Goal: Task Accomplishment & Management: Complete application form

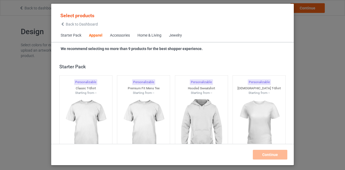
scroll to position [201, 0]
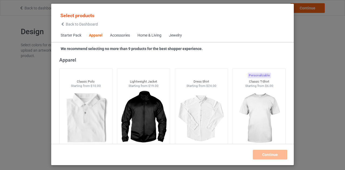
click at [65, 23] on icon at bounding box center [62, 24] width 5 height 4
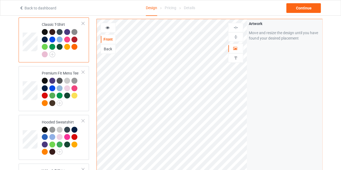
scroll to position [47, 0]
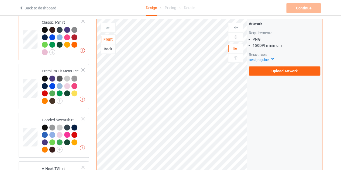
click at [107, 49] on div "Back" at bounding box center [108, 48] width 15 height 5
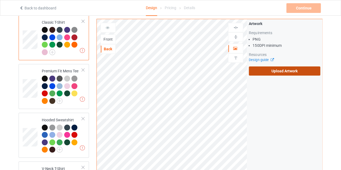
click at [278, 68] on label "Upload Artwork" at bounding box center [284, 71] width 71 height 9
click at [0, 0] on input "Upload Artwork" at bounding box center [0, 0] width 0 height 0
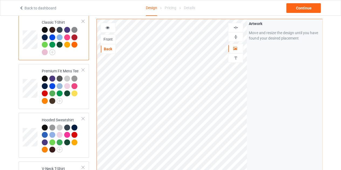
click at [108, 41] on div "Front" at bounding box center [108, 39] width 15 height 5
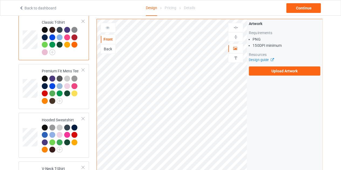
click at [106, 48] on div "Back" at bounding box center [108, 48] width 15 height 5
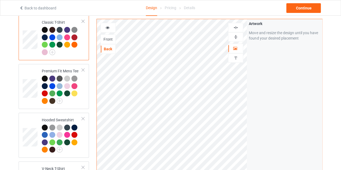
click at [108, 25] on icon at bounding box center [107, 27] width 5 height 4
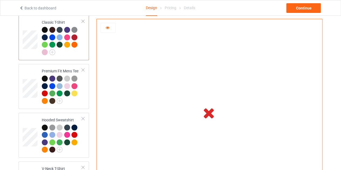
click at [106, 27] on icon at bounding box center [107, 27] width 5 height 4
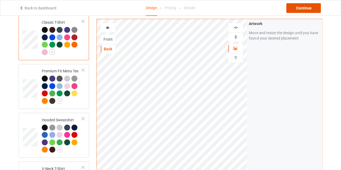
click at [302, 11] on div "Continue" at bounding box center [303, 8] width 34 height 10
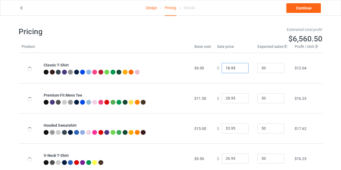
click at [228, 69] on input "18.95" at bounding box center [234, 68] width 27 height 10
click at [240, 70] on input "17.95" at bounding box center [234, 68] width 27 height 10
type input "16.95"
click at [240, 70] on input "16.95" at bounding box center [234, 68] width 27 height 10
click at [297, 7] on link "Continue" at bounding box center [303, 8] width 34 height 10
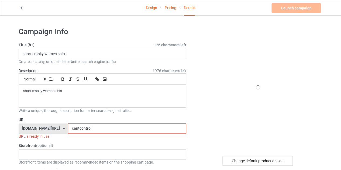
click at [91, 124] on input "cantcontrol" at bounding box center [127, 129] width 118 height 10
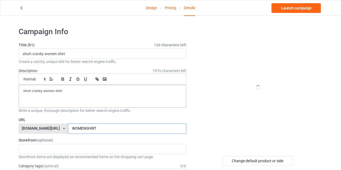
type input "WOMENSHIRT"
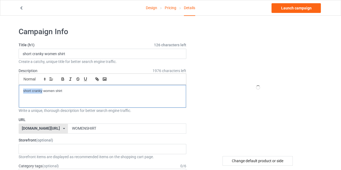
drag, startPoint x: 42, startPoint y: 92, endPoint x: 24, endPoint y: 91, distance: 18.4
click at [24, 91] on p "short cranky women shirt" at bounding box center [102, 91] width 158 height 5
click at [154, 8] on link "Design" at bounding box center [151, 7] width 11 height 15
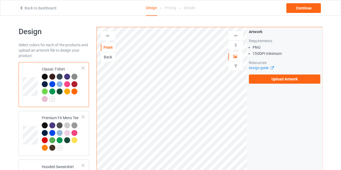
click at [108, 54] on div "Back" at bounding box center [108, 56] width 15 height 5
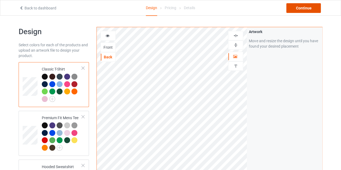
click at [297, 7] on div "Continue" at bounding box center [303, 8] width 34 height 10
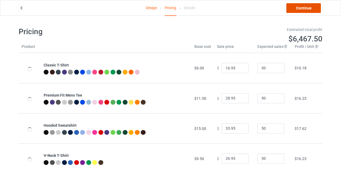
click at [297, 7] on link "Continue" at bounding box center [303, 8] width 34 height 10
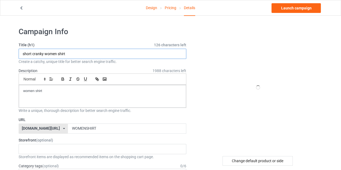
drag, startPoint x: 43, startPoint y: 54, endPoint x: 17, endPoint y: 52, distance: 26.4
click at [61, 54] on input "I JUST FOSTER women shirt" at bounding box center [103, 54] width 168 height 10
click at [75, 55] on input "I JUST FOSTER WOMEN shirt" at bounding box center [103, 54] width 168 height 10
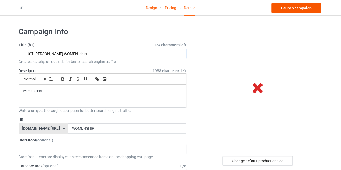
type input "I JUST FOSTER WOMEN shirt"
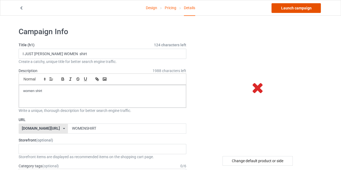
click at [292, 6] on link "Launch campaign" at bounding box center [295, 8] width 49 height 10
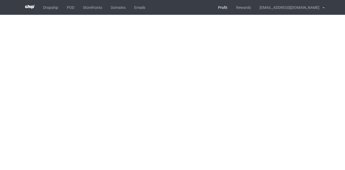
click at [232, 9] on link "Profit" at bounding box center [223, 7] width 18 height 15
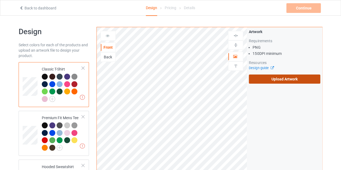
click at [277, 78] on label "Upload Artwork" at bounding box center [284, 79] width 71 height 9
click at [0, 0] on input "Upload Artwork" at bounding box center [0, 0] width 0 height 0
click at [110, 54] on div "Back" at bounding box center [108, 56] width 15 height 5
click at [262, 76] on label "Upload Artwork" at bounding box center [284, 79] width 71 height 9
click at [0, 0] on input "Upload Artwork" at bounding box center [0, 0] width 0 height 0
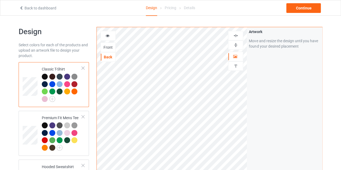
click at [105, 39] on div at bounding box center [107, 36] width 15 height 10
click at [107, 36] on icon at bounding box center [107, 35] width 5 height 4
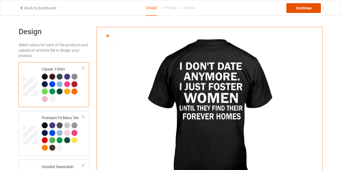
click at [302, 8] on div "Continue" at bounding box center [303, 8] width 34 height 10
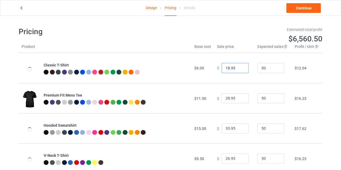
click at [234, 71] on input "18.95" at bounding box center [234, 68] width 27 height 10
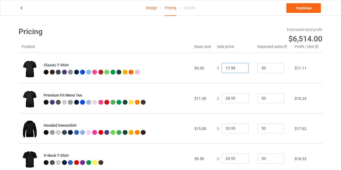
click at [238, 70] on input "17.95" at bounding box center [234, 68] width 27 height 10
type input "16.95"
click at [238, 70] on input "16.95" at bounding box center [234, 68] width 27 height 10
click at [305, 12] on link "Continue" at bounding box center [303, 8] width 34 height 10
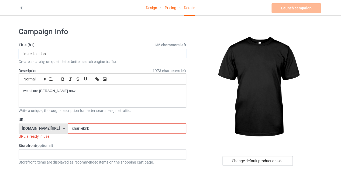
click at [53, 51] on input "limited edition" at bounding box center [103, 54] width 168 height 10
click at [239, 158] on div "Change default product or side" at bounding box center [257, 161] width 70 height 10
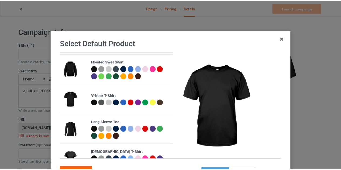
scroll to position [66, 0]
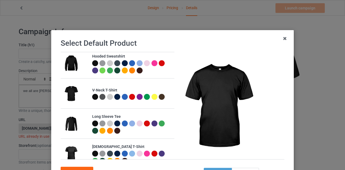
click at [240, 168] on div "back" at bounding box center [245, 173] width 27 height 10
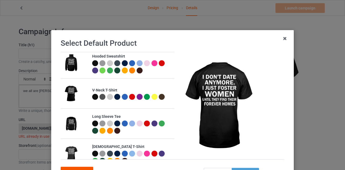
click at [76, 167] on div "Confirm" at bounding box center [77, 172] width 33 height 10
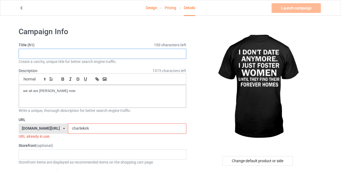
click at [43, 57] on input "text" at bounding box center [103, 54] width 168 height 10
type input "I DON'T DATE ANYMORE SHIRT"
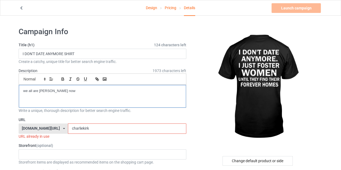
click at [67, 89] on p "we all are [PERSON_NAME] now" at bounding box center [102, 91] width 158 height 5
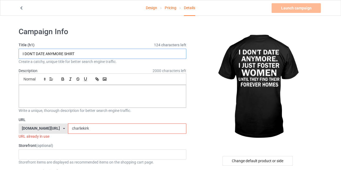
click at [78, 52] on input "I DON'T DATE ANYMORE SHIRT" at bounding box center [103, 54] width 168 height 10
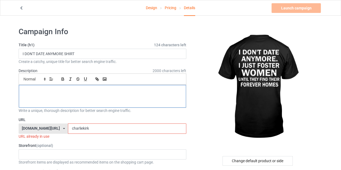
click at [81, 92] on p at bounding box center [102, 91] width 158 height 5
click at [89, 125] on input "charliekirk" at bounding box center [127, 129] width 118 height 10
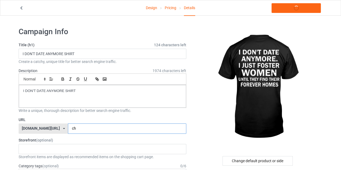
type input "c"
type input "WOMENSHIRT"
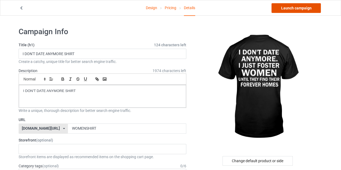
click at [304, 11] on link "Launch campaign" at bounding box center [295, 8] width 49 height 10
